Goal: Book appointment/travel/reservation

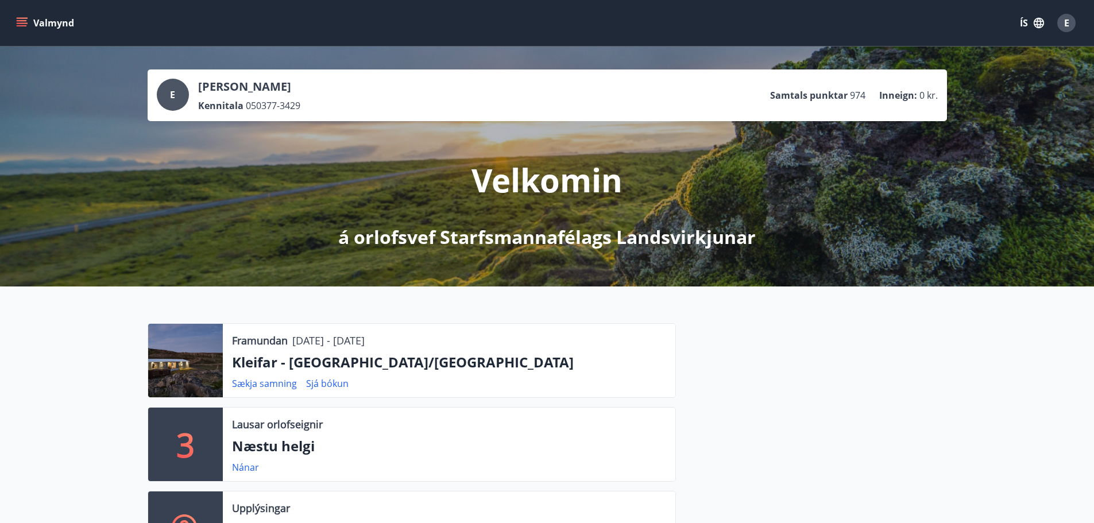
click at [276, 446] on p "Næstu helgi" at bounding box center [449, 446] width 434 height 20
click at [237, 474] on div "Nánar" at bounding box center [250, 467] width 36 height 14
click at [238, 471] on link "Nánar" at bounding box center [245, 467] width 27 height 13
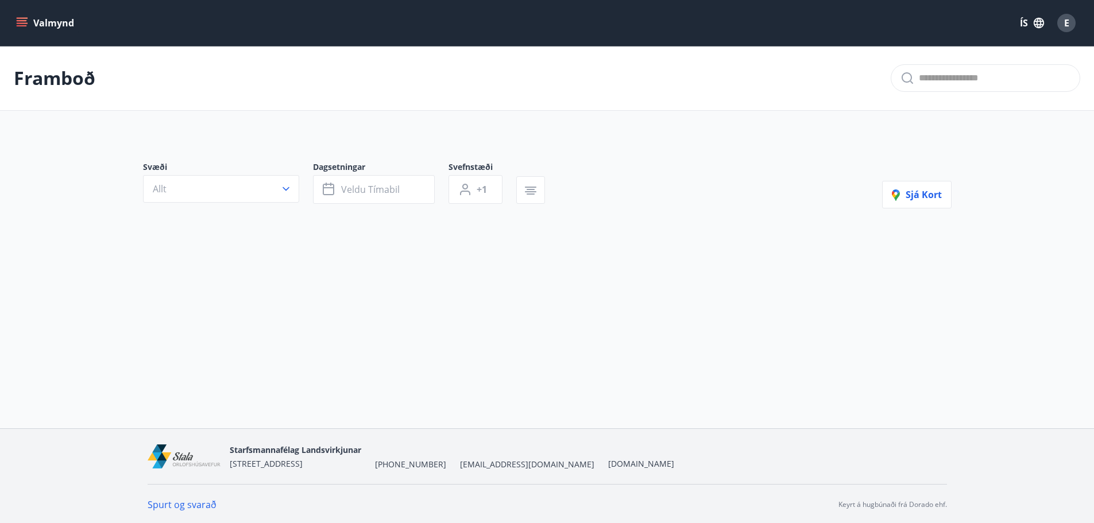
type input "*"
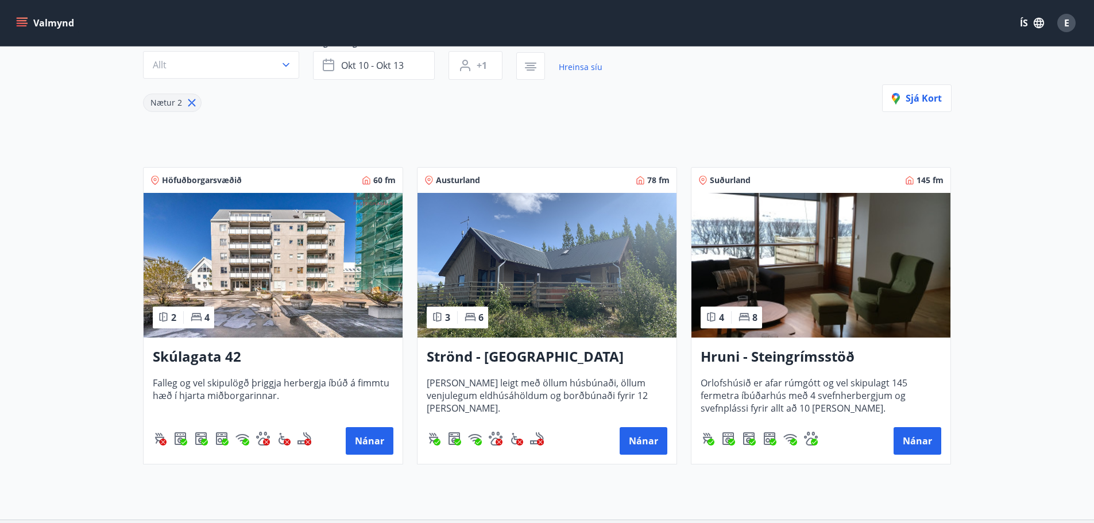
scroll to position [125, 0]
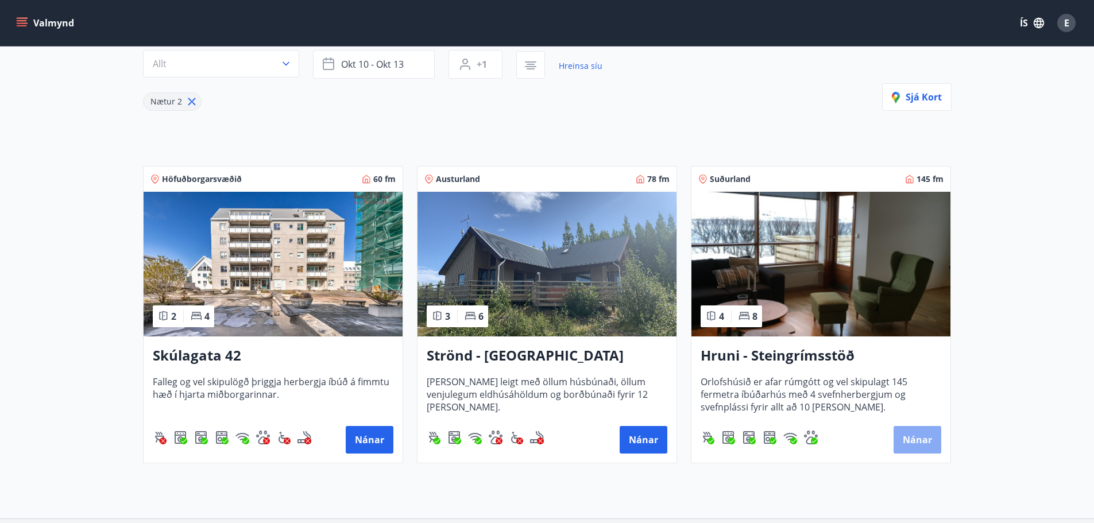
click at [922, 447] on button "Nánar" at bounding box center [917, 440] width 48 height 28
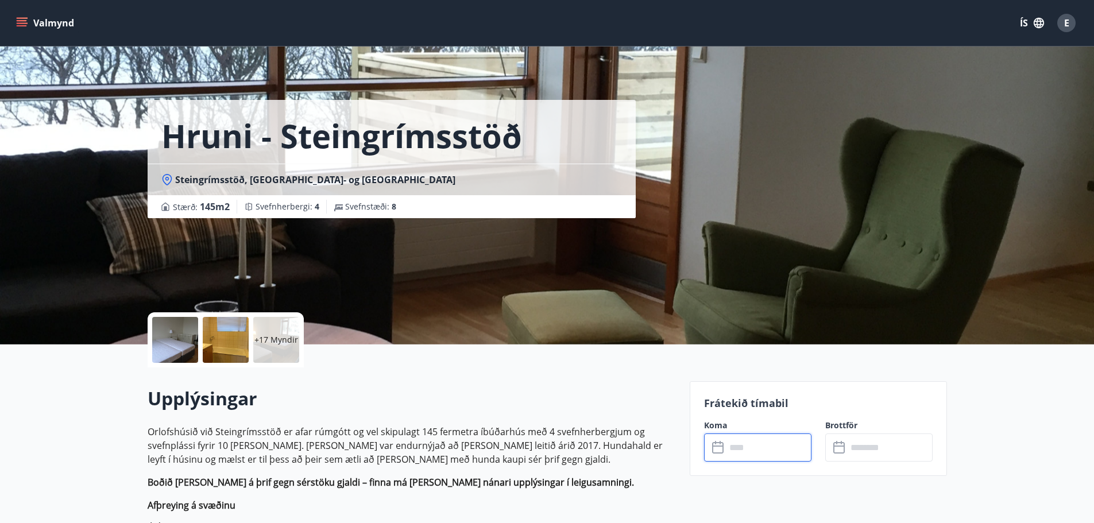
click at [776, 448] on input "text" at bounding box center [769, 447] width 86 height 28
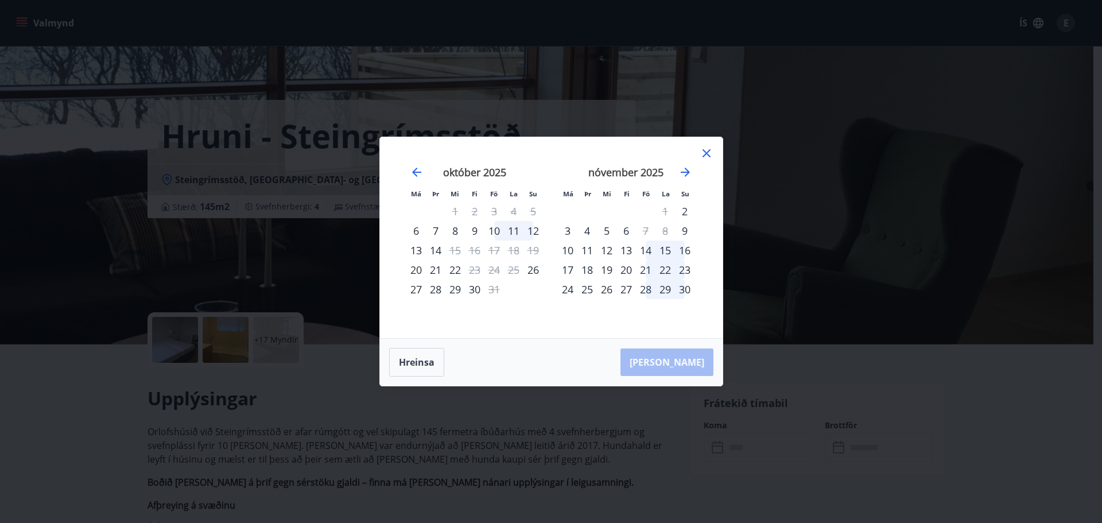
click at [710, 154] on icon at bounding box center [707, 153] width 14 height 14
